Goal: Task Accomplishment & Management: Use online tool/utility

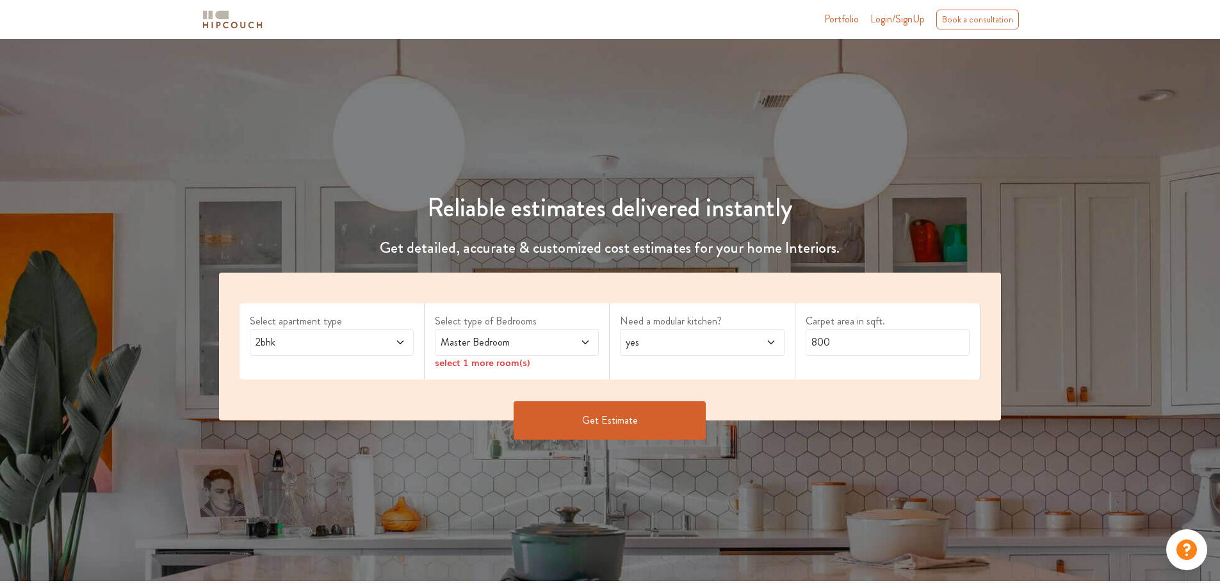
click at [579, 350] on div "Master Bedroom" at bounding box center [517, 342] width 164 height 27
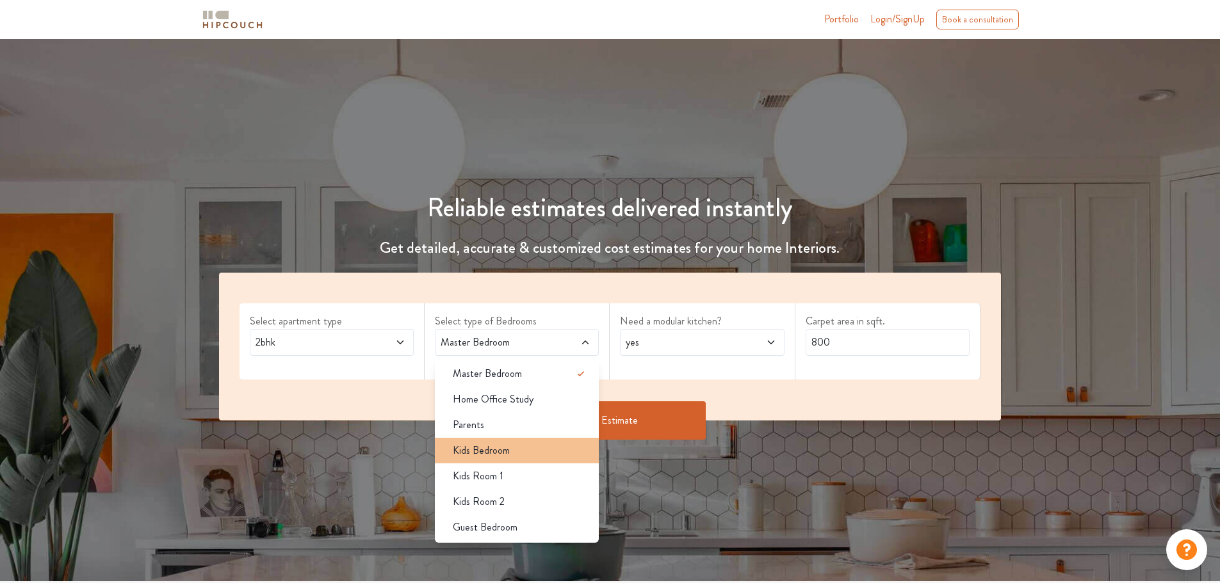
click at [495, 445] on span "Kids Bedroom" at bounding box center [481, 450] width 57 height 15
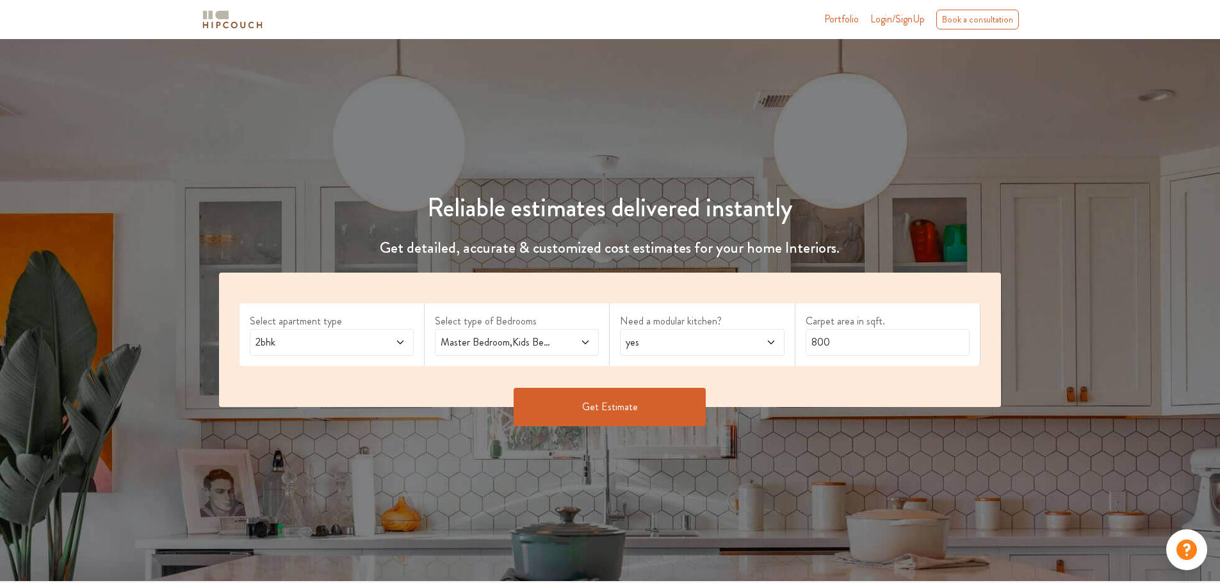
click at [483, 452] on div "Reliable estimates delivered instantly Get detailed, accurate & customized cost…" at bounding box center [610, 310] width 1220 height 542
click at [711, 502] on div "Reliable estimates delivered instantly Get detailed, accurate & customized cost…" at bounding box center [610, 310] width 1220 height 542
click at [718, 345] on span "yes" at bounding box center [680, 342] width 115 height 15
click at [580, 344] on icon at bounding box center [585, 342] width 10 height 10
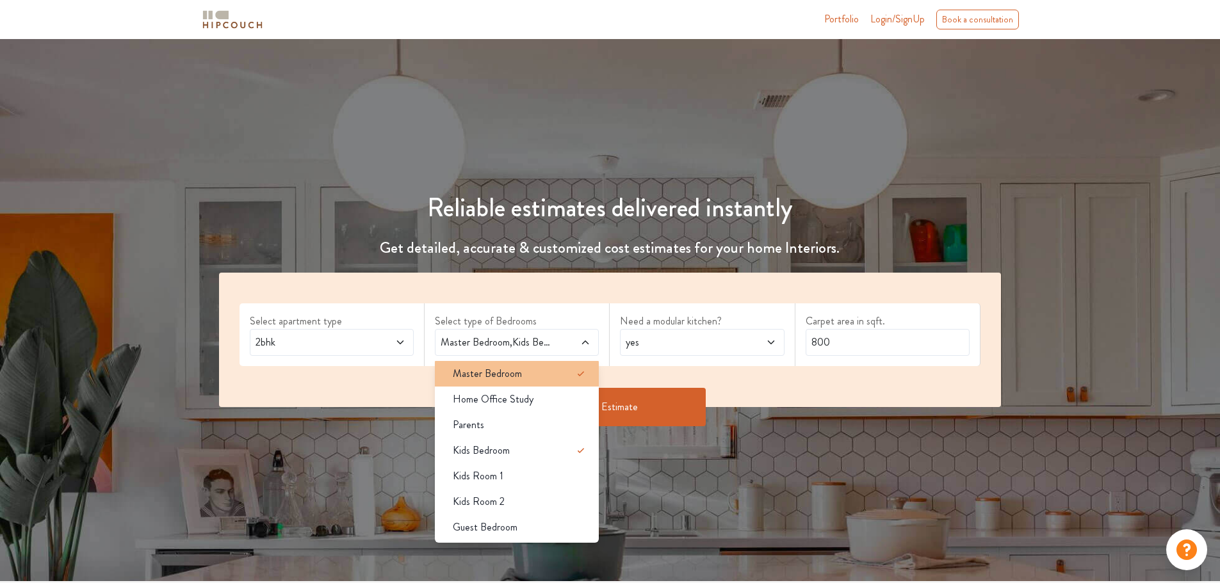
click at [569, 374] on div "Master Bedroom" at bounding box center [520, 373] width 156 height 15
click at [583, 375] on icon at bounding box center [580, 373] width 15 height 15
click at [459, 369] on span "Master Bedroom" at bounding box center [487, 373] width 69 height 15
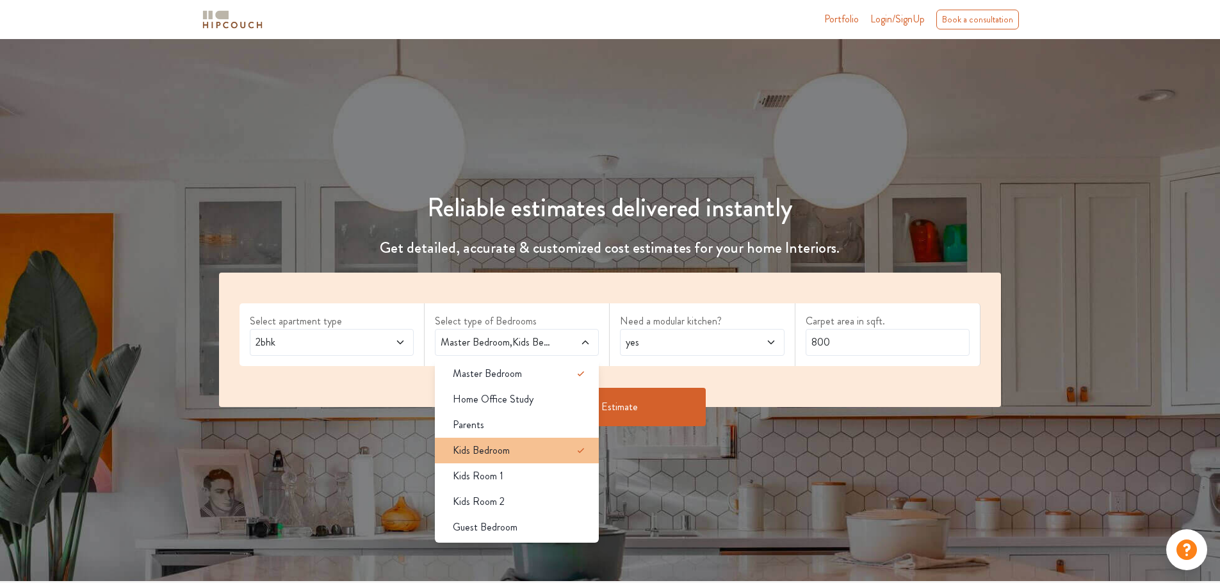
click at [477, 451] on span "Kids Bedroom" at bounding box center [481, 450] width 57 height 15
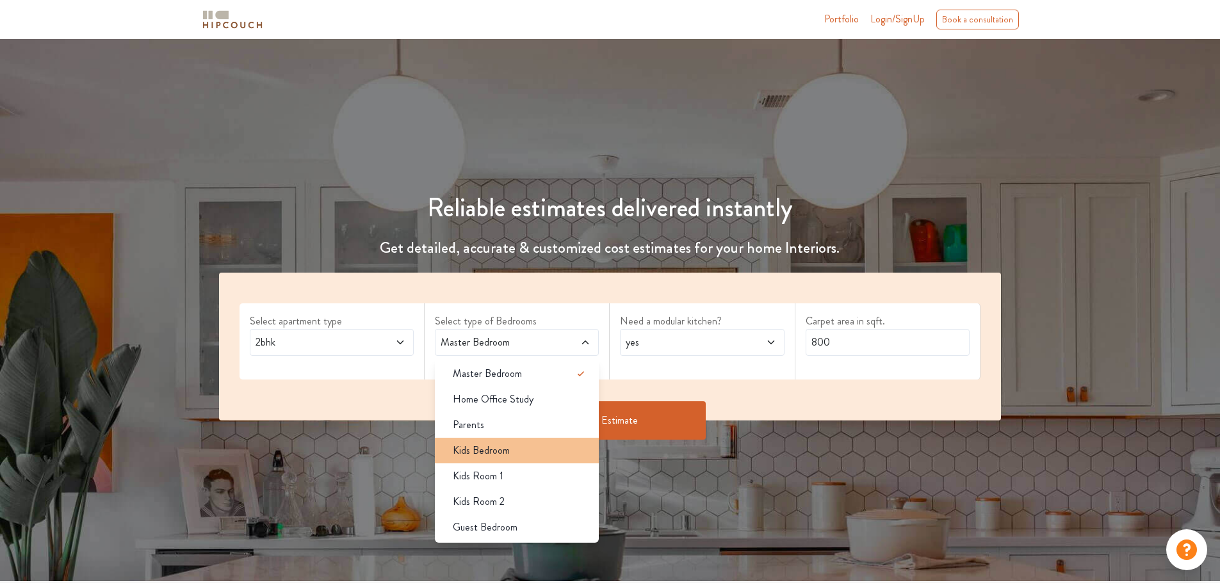
click at [477, 451] on span "Kids Bedroom" at bounding box center [481, 450] width 57 height 15
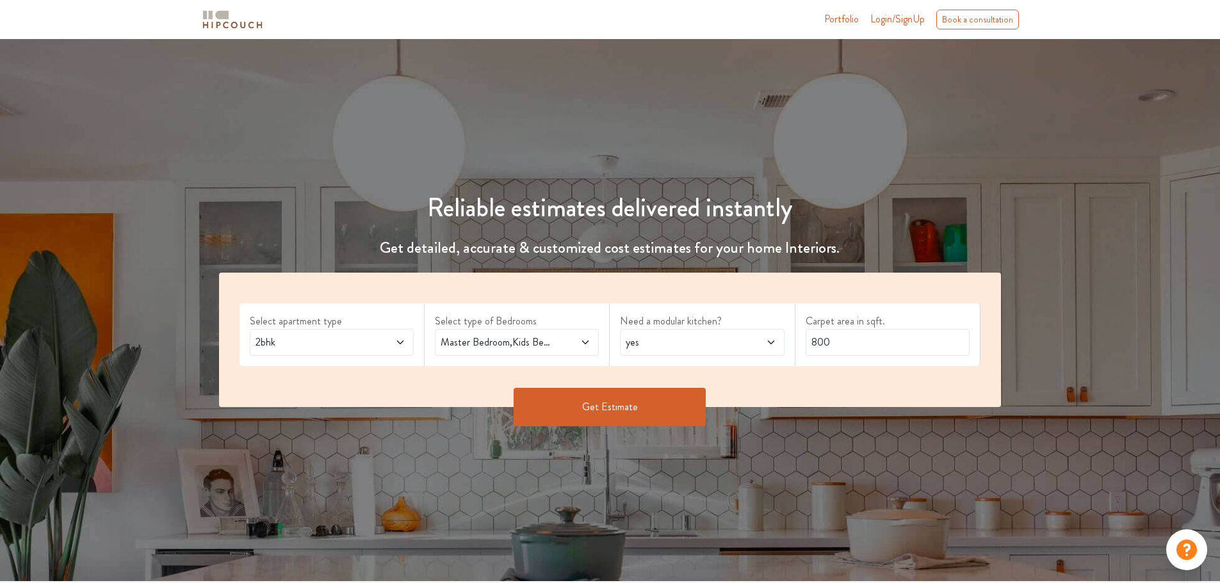
click at [583, 343] on icon at bounding box center [585, 342] width 10 height 10
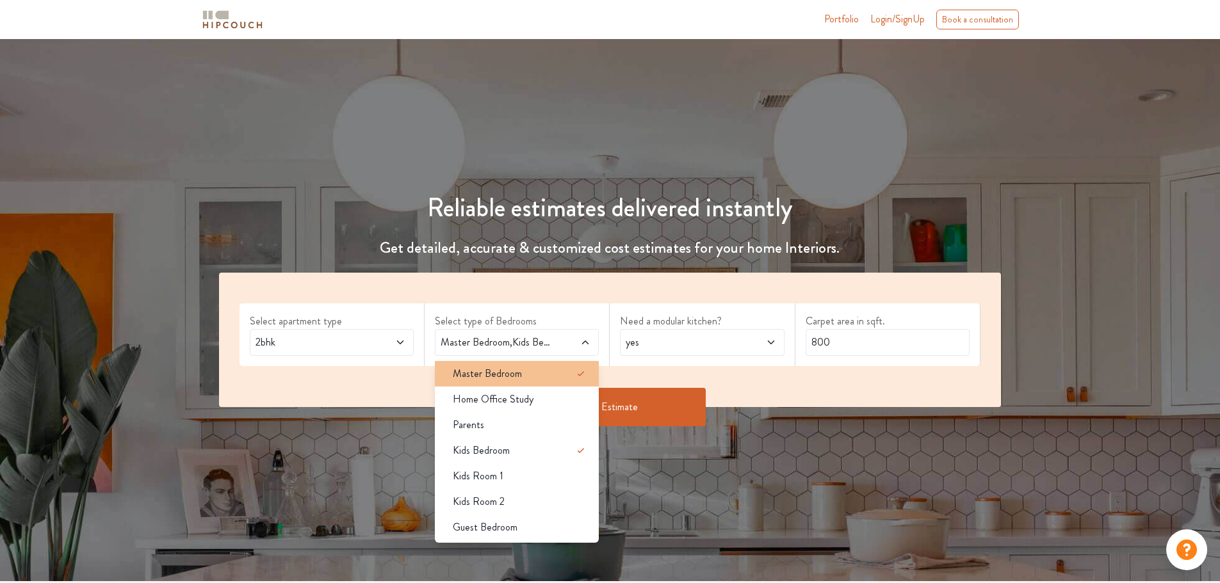
click at [506, 376] on span "Master Bedroom" at bounding box center [487, 373] width 69 height 15
click at [674, 510] on div "Reliable estimates delivered instantly Get detailed, accurate & customized cost…" at bounding box center [610, 310] width 1220 height 542
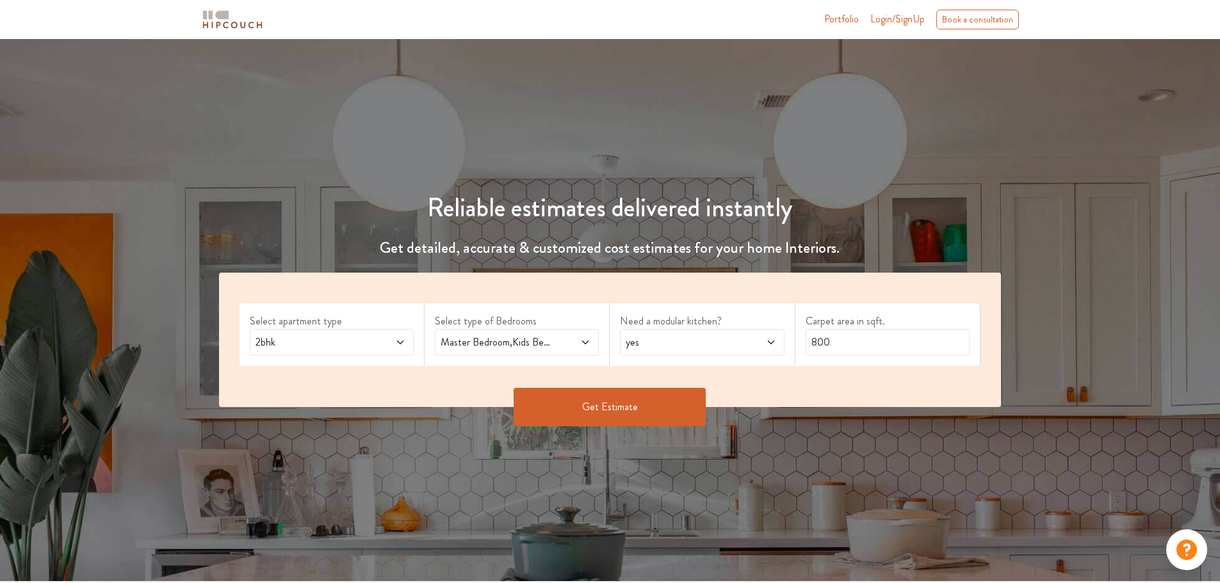
click at [586, 343] on icon at bounding box center [585, 343] width 6 height 4
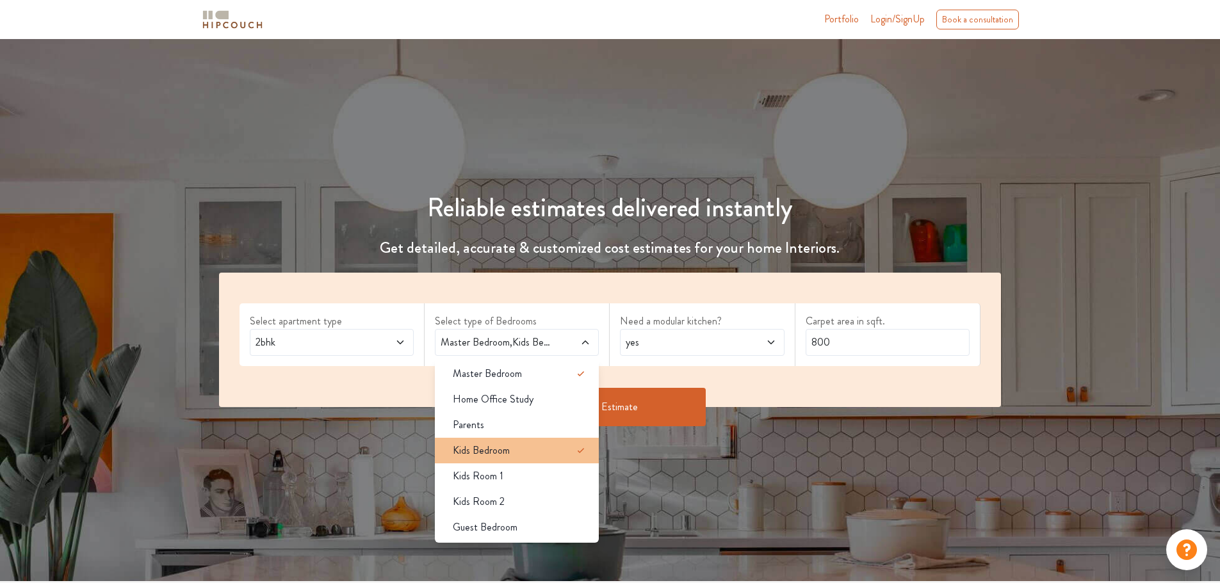
click at [514, 451] on div "Kids Bedroom" at bounding box center [520, 450] width 156 height 15
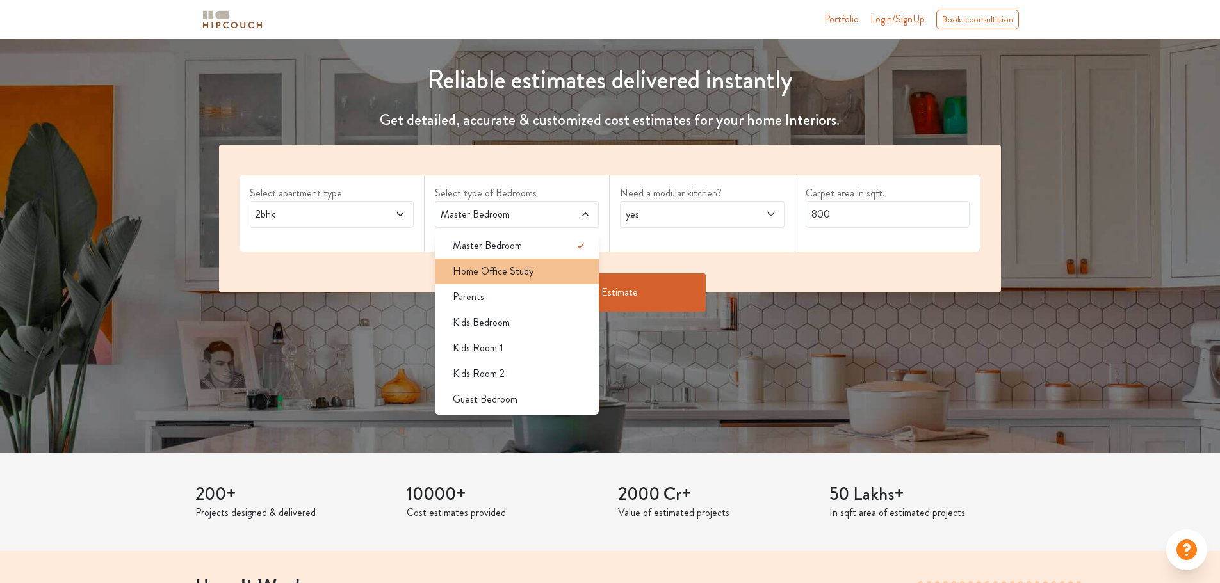
scroll to position [64, 0]
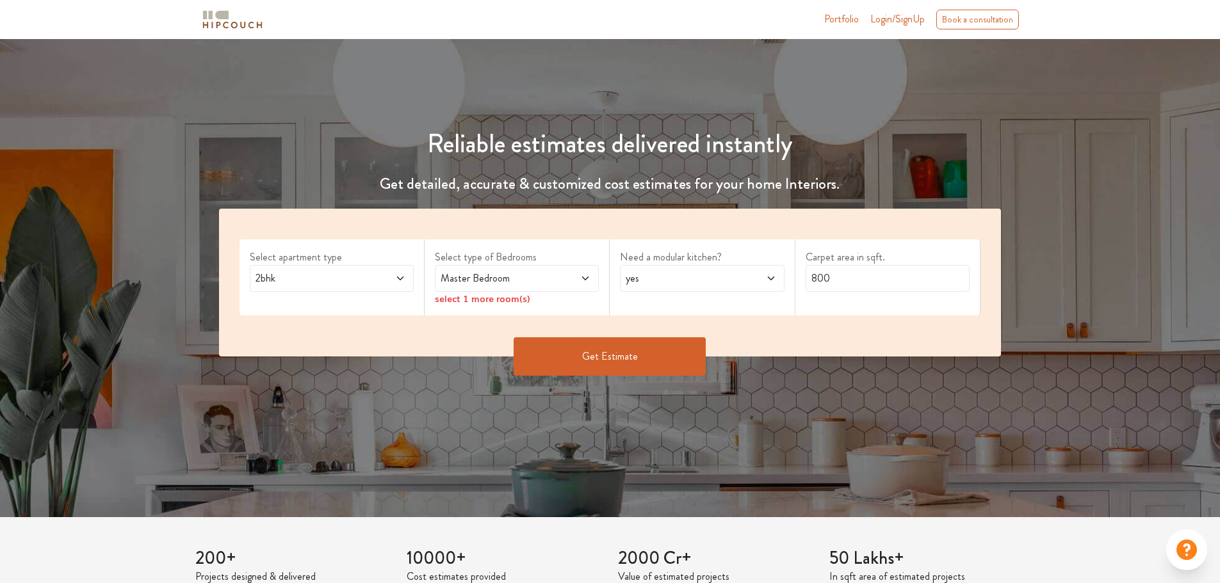
click at [661, 418] on div "Reliable estimates delivered instantly Get detailed, accurate & customized cost…" at bounding box center [610, 246] width 1220 height 542
click at [504, 305] on div "Select type of Bedrooms Master Bedroom select 1 more room(s)" at bounding box center [517, 277] width 185 height 76
click at [588, 277] on icon at bounding box center [585, 279] width 6 height 4
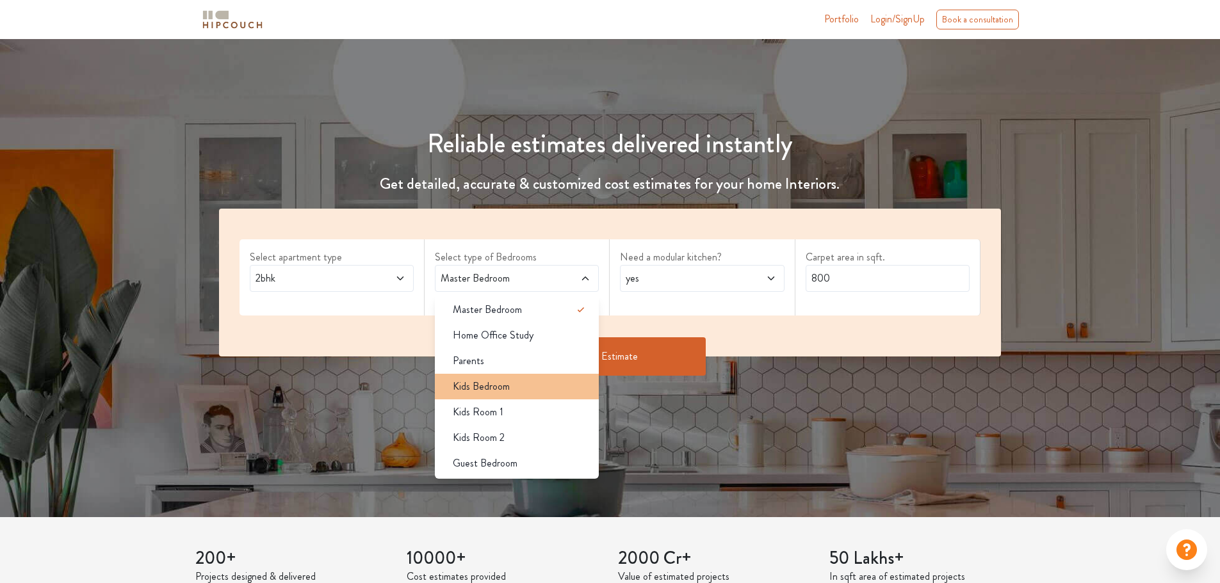
click at [495, 385] on span "Kids Bedroom" at bounding box center [481, 386] width 57 height 15
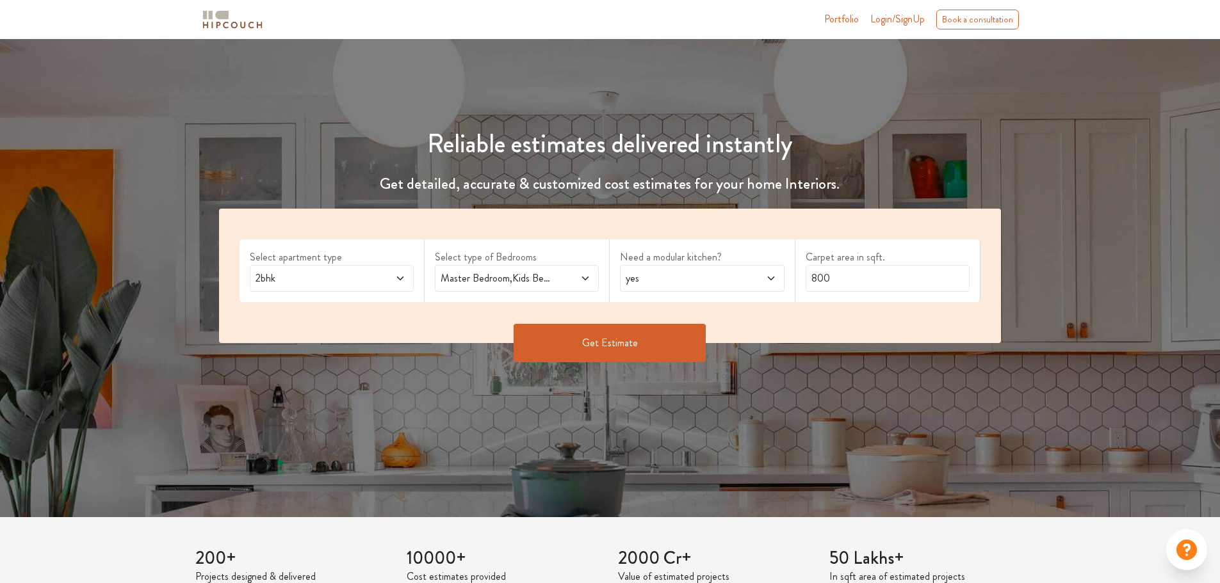
click at [604, 338] on button "Get Estimate" at bounding box center [610, 343] width 192 height 38
